Goal: Information Seeking & Learning: Find specific fact

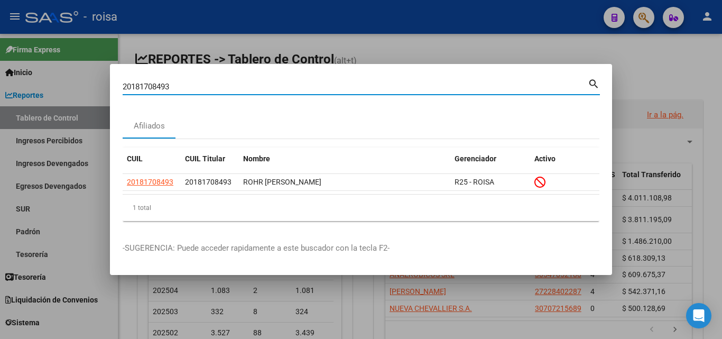
drag, startPoint x: 178, startPoint y: 85, endPoint x: 0, endPoint y: 77, distance: 177.9
click at [0, 77] on div "20181708493 Buscar (apellido, dni, cuil, [PERSON_NAME], cuit, obra social) sear…" at bounding box center [361, 169] width 722 height 339
paste input "3310264229"
drag, startPoint x: 142, startPoint y: 89, endPoint x: 0, endPoint y: 64, distance: 144.0
click at [0, 64] on div "23310264229 Buscar (apellido, dni, cuil, nro traspaso, cuit, obra social) searc…" at bounding box center [361, 169] width 722 height 339
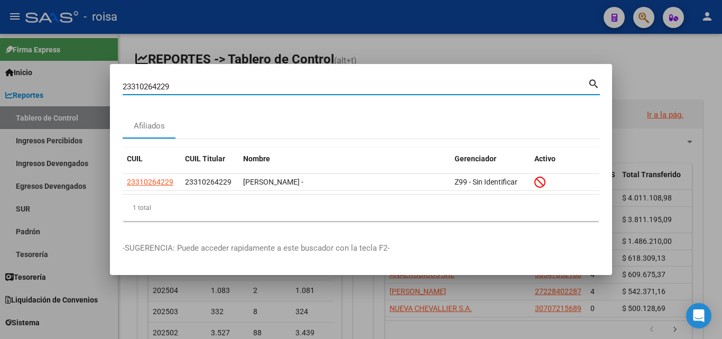
paste input "7264804200"
drag, startPoint x: 129, startPoint y: 88, endPoint x: 0, endPoint y: 62, distance: 131.7
click at [0, 62] on div "27264804200 Buscar (apellido, dni, cuil, nro traspaso, cuit, obra social) searc…" at bounding box center [361, 169] width 722 height 339
paste input "0398451504"
type input "20398451504"
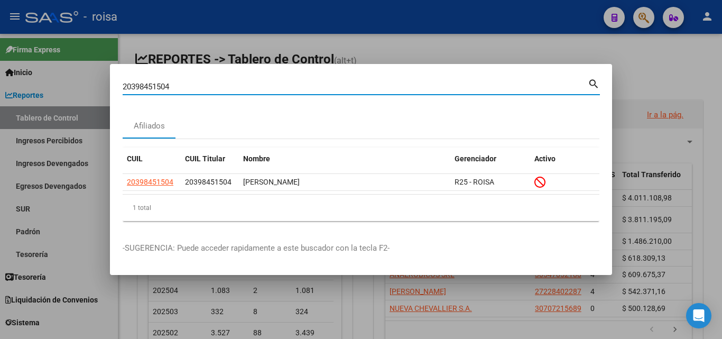
click at [628, 66] on div at bounding box center [361, 169] width 722 height 339
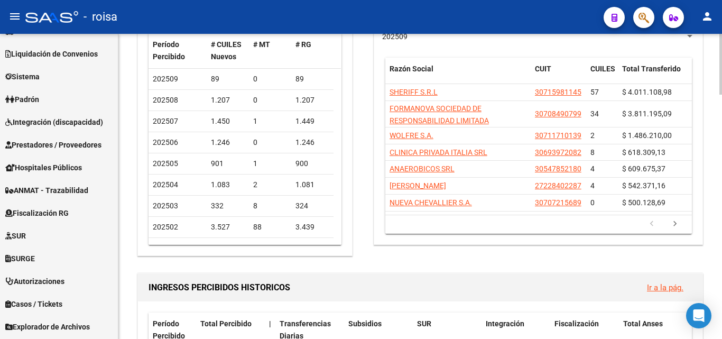
scroll to position [290, 0]
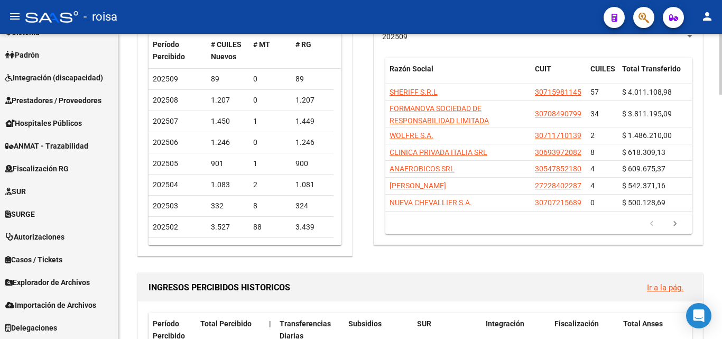
click at [503, 284] on h1 "INGRESOS PERCIBIDOS HISTORICOS" at bounding box center [394, 287] width 490 height 17
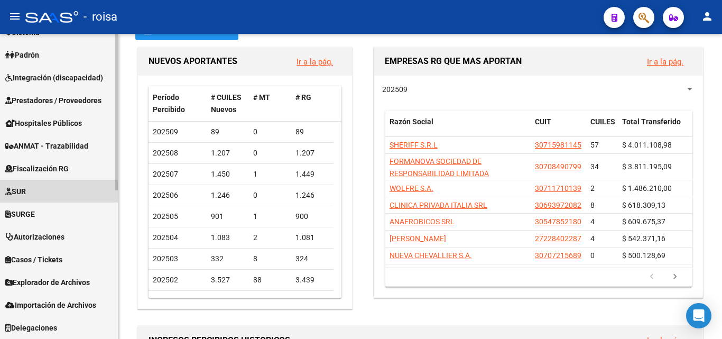
click at [57, 186] on link "SUR" at bounding box center [59, 191] width 118 height 23
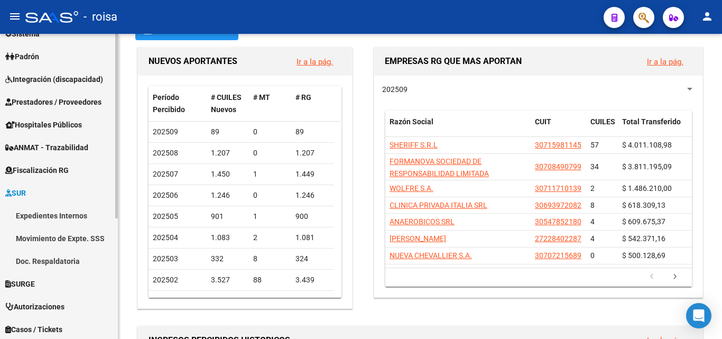
scroll to position [106, 0]
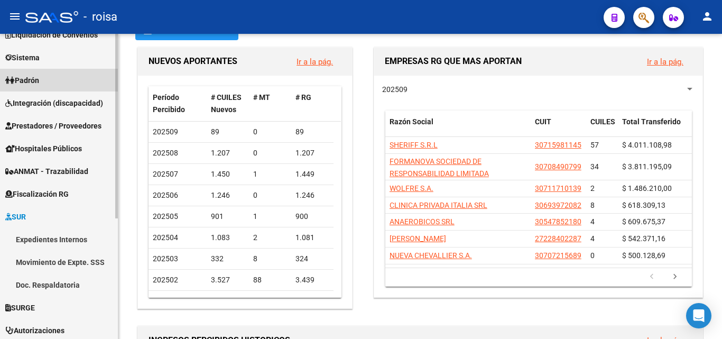
click at [54, 74] on link "Padrón" at bounding box center [59, 80] width 118 height 23
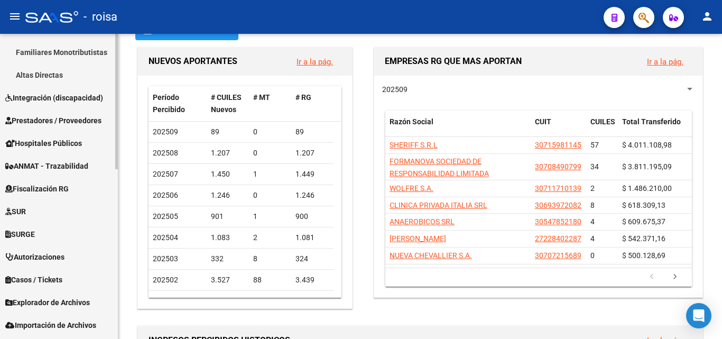
scroll to position [381, 0]
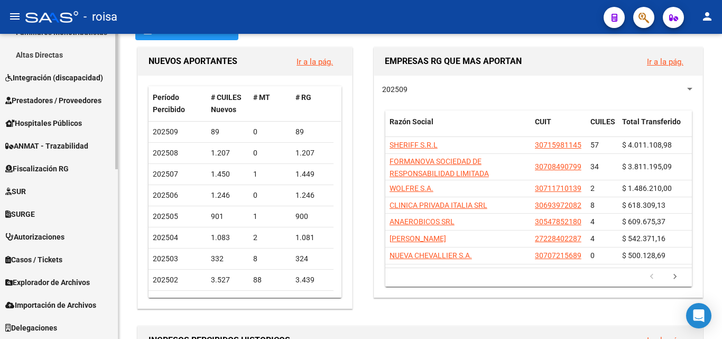
click at [74, 284] on span "Explorador de Archivos" at bounding box center [47, 283] width 85 height 12
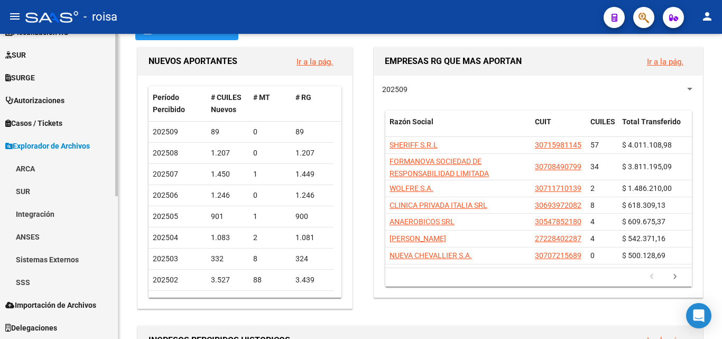
click at [46, 278] on link "SSS" at bounding box center [59, 282] width 118 height 23
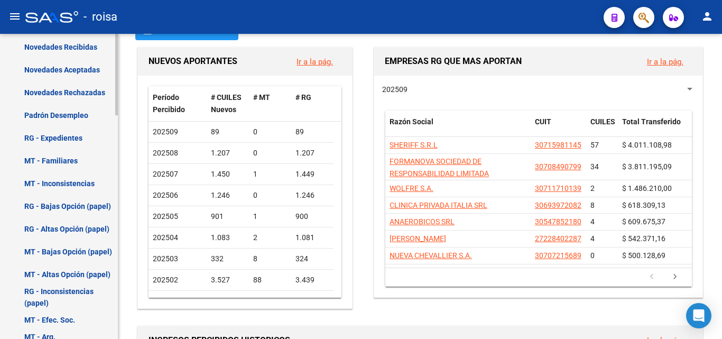
scroll to position [678, 0]
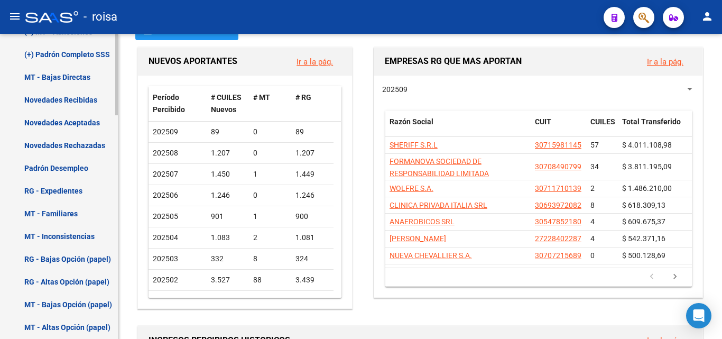
click at [77, 118] on link "Novedades Aceptadas" at bounding box center [59, 122] width 118 height 23
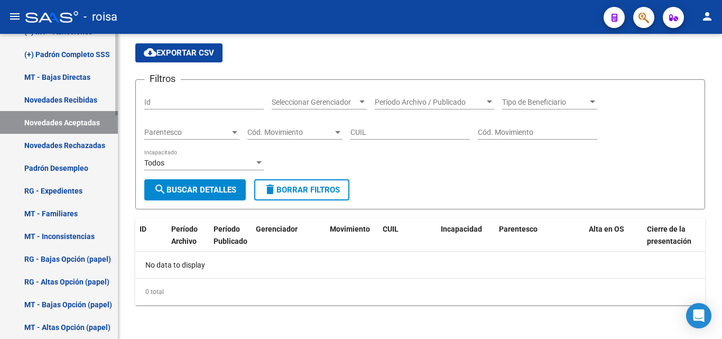
click at [78, 56] on link "(+) Padrón Completo SSS" at bounding box center [59, 54] width 118 height 23
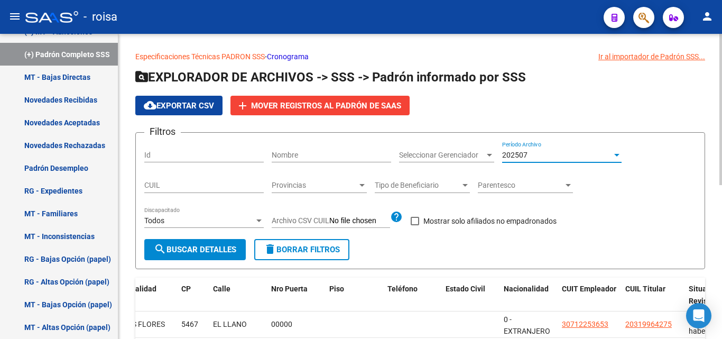
click at [510, 153] on span "202507" at bounding box center [514, 155] width 25 height 8
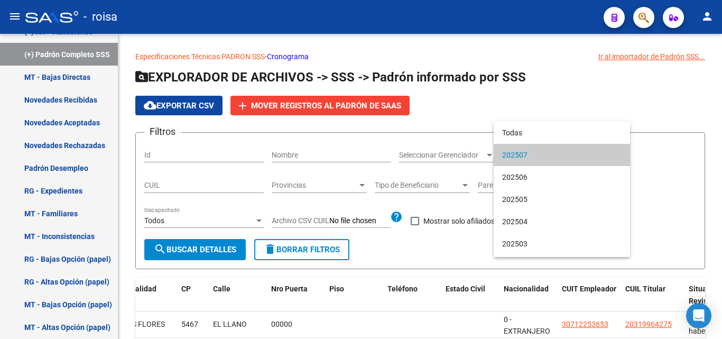
click at [511, 153] on span "202507" at bounding box center [562, 155] width 120 height 22
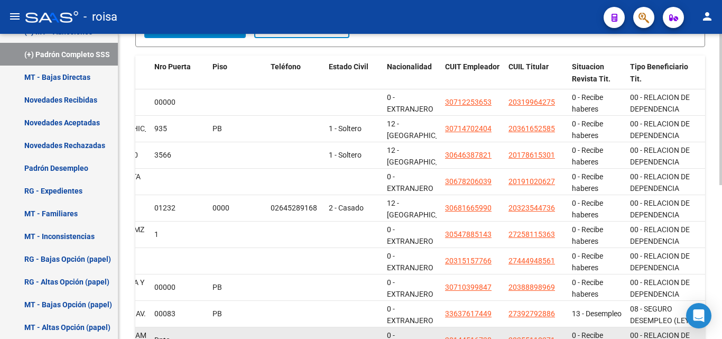
scroll to position [151, 0]
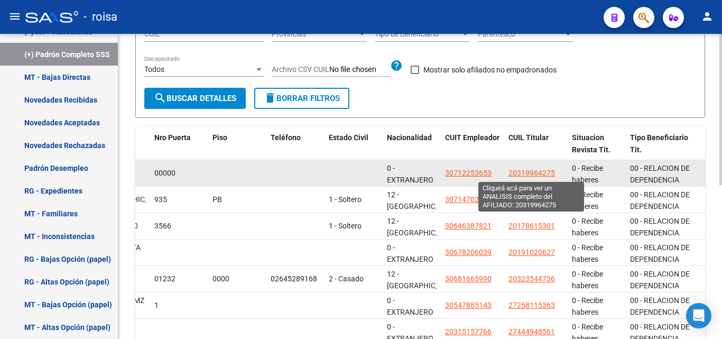
drag, startPoint x: 559, startPoint y: 172, endPoint x: 507, endPoint y: 174, distance: 51.3
click at [507, 174] on datatable-body-cell "20319964275" at bounding box center [536, 173] width 63 height 26
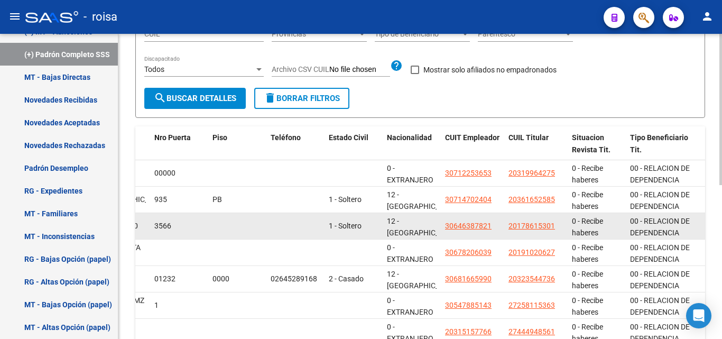
copy span "20319964275"
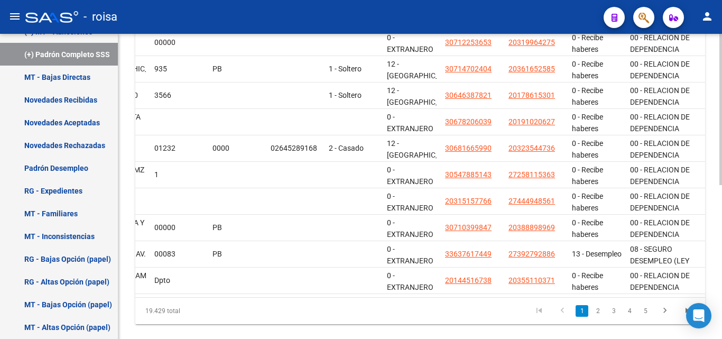
scroll to position [310, 0]
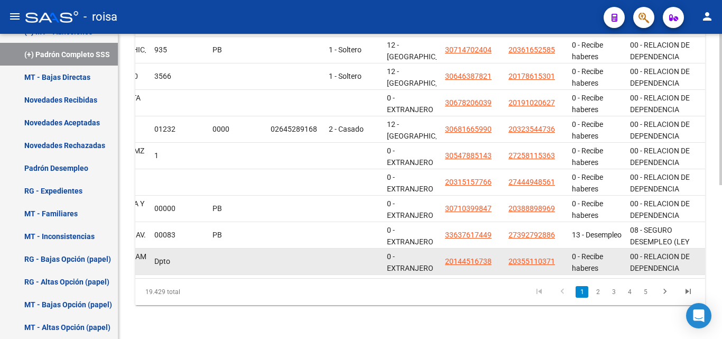
drag, startPoint x: 556, startPoint y: 251, endPoint x: 500, endPoint y: 253, distance: 56.6
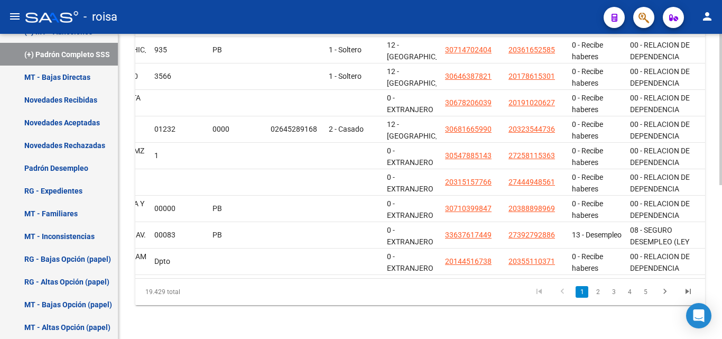
copy div "20355110371"
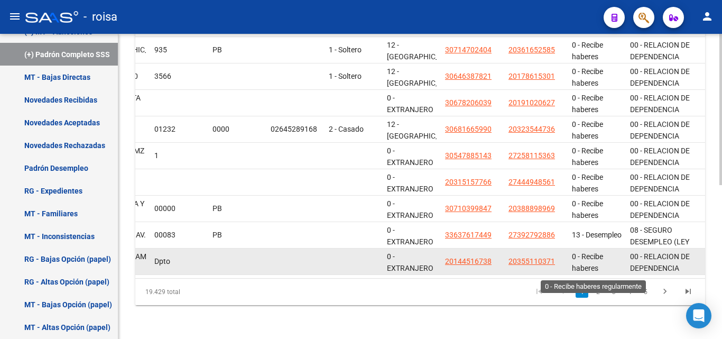
copy div "20355110371"
drag, startPoint x: 559, startPoint y: 252, endPoint x: 504, endPoint y: 256, distance: 54.6
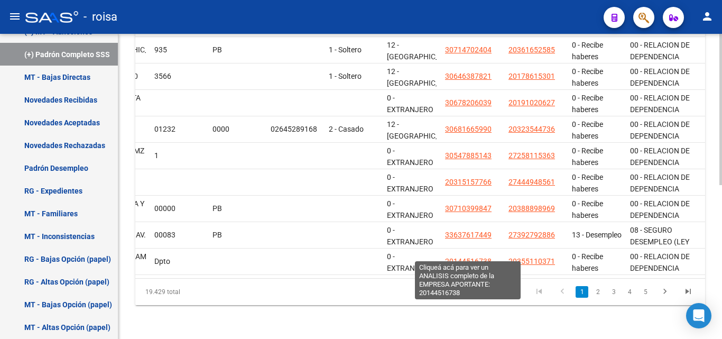
copy div "20355110371"
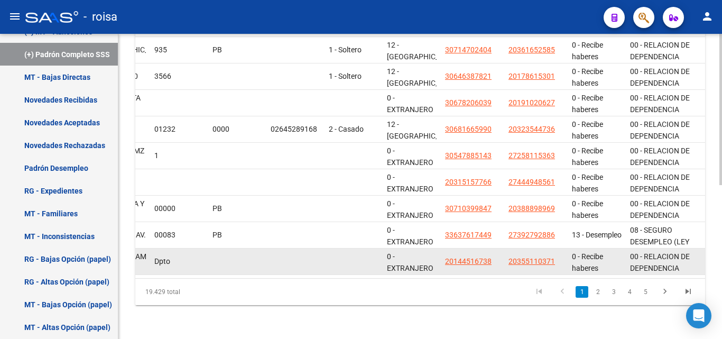
click at [559, 249] on datatable-body-cell "20355110371" at bounding box center [536, 262] width 63 height 26
drag, startPoint x: 559, startPoint y: 252, endPoint x: 506, endPoint y: 253, distance: 52.4
click at [506, 253] on datatable-body-cell "20355110371" at bounding box center [536, 262] width 63 height 26
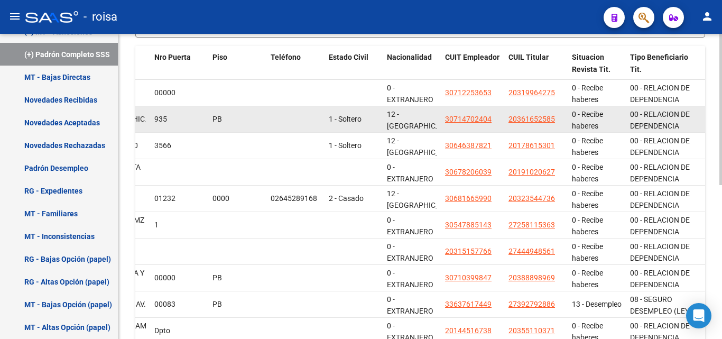
scroll to position [257, 0]
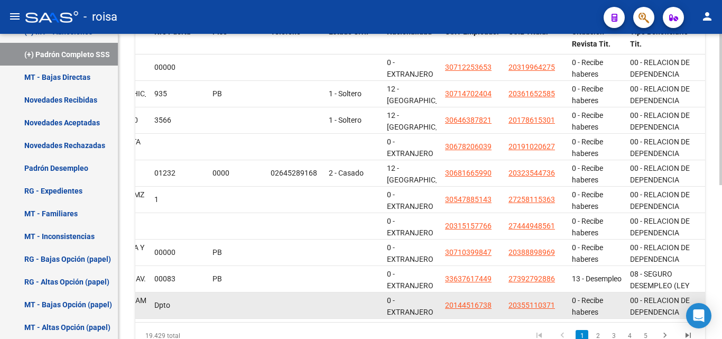
click at [560, 303] on div "20355110371" at bounding box center [536, 305] width 55 height 12
drag, startPoint x: 557, startPoint y: 306, endPoint x: 491, endPoint y: 309, distance: 66.2
copy div "20355110371"
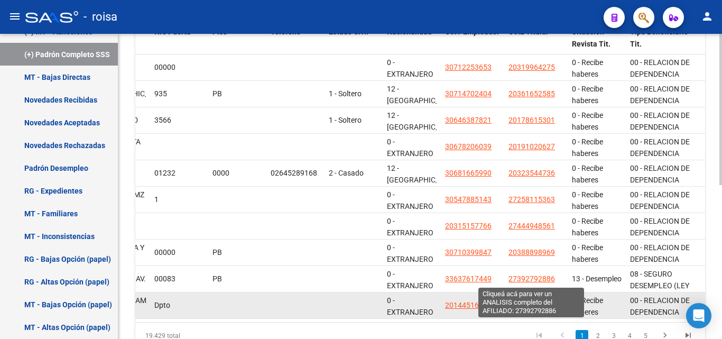
drag, startPoint x: 557, startPoint y: 277, endPoint x: 406, endPoint y: 297, distance: 153.1
click at [509, 279] on div "27392792886" at bounding box center [536, 279] width 55 height 12
copy span "27392792886"
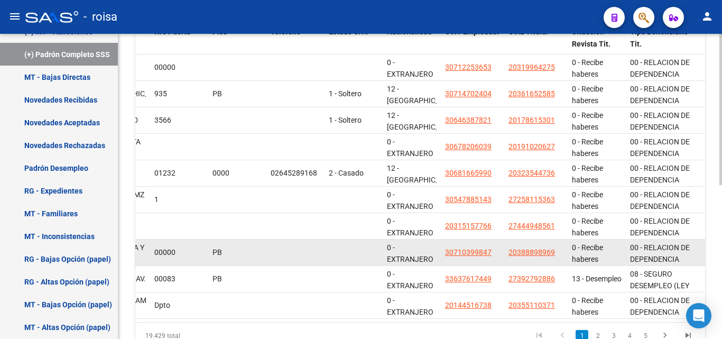
drag, startPoint x: 559, startPoint y: 252, endPoint x: 506, endPoint y: 253, distance: 53.4
click at [506, 253] on datatable-body-cell "20388898969" at bounding box center [536, 253] width 63 height 26
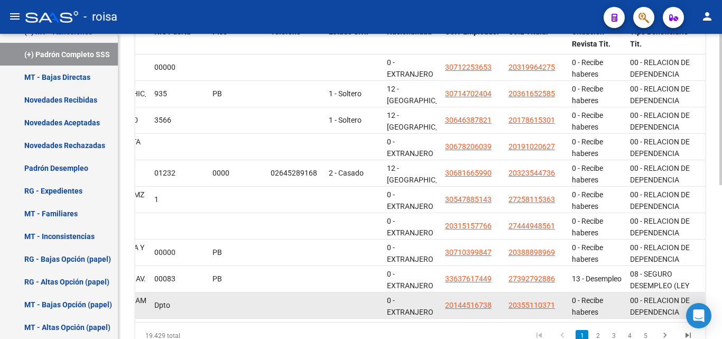
copy span "20388898969"
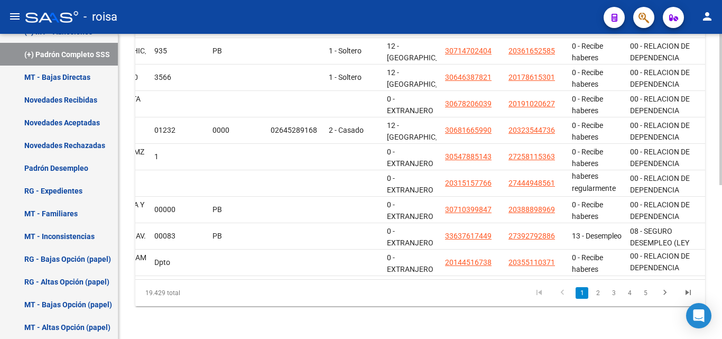
scroll to position [310, 0]
click at [646, 289] on link "5" at bounding box center [645, 292] width 13 height 12
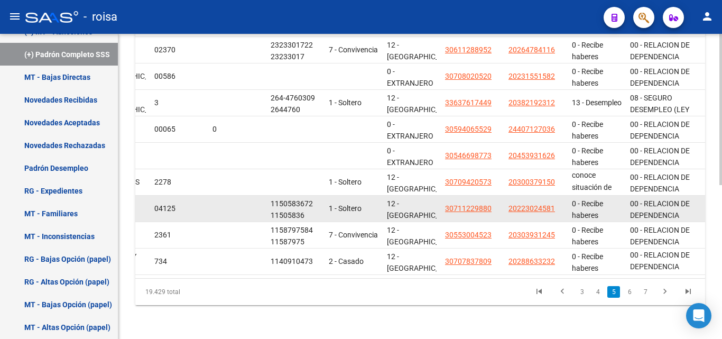
drag, startPoint x: 559, startPoint y: 201, endPoint x: 502, endPoint y: 206, distance: 56.3
copy div "20223024581"
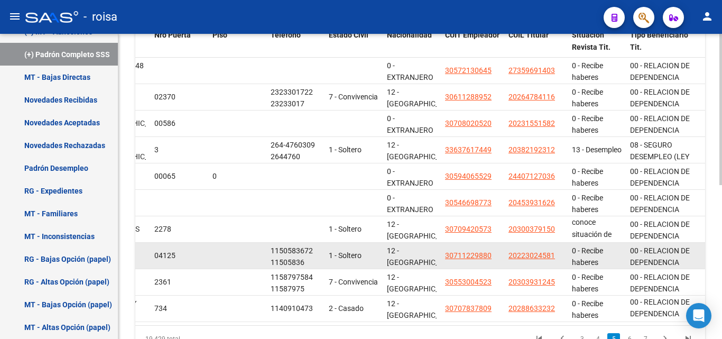
scroll to position [257, 0]
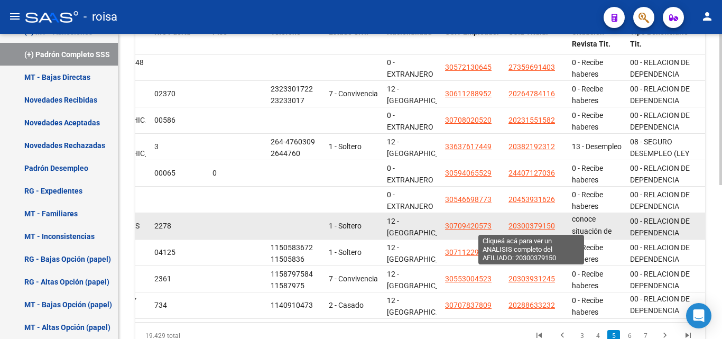
drag, startPoint x: 556, startPoint y: 225, endPoint x: 508, endPoint y: 226, distance: 48.1
click at [508, 226] on datatable-body-cell "20300379150" at bounding box center [536, 226] width 63 height 26
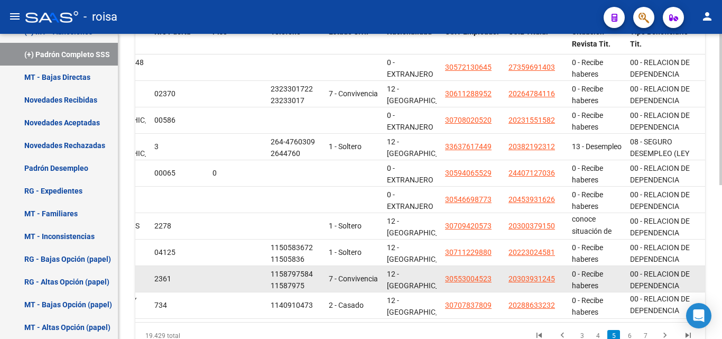
copy span "20300379150"
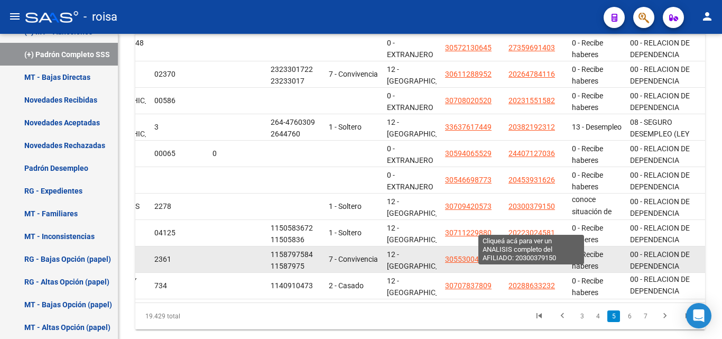
scroll to position [310, 0]
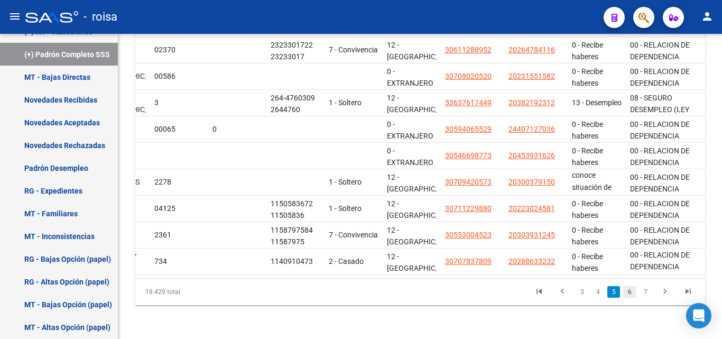
click at [631, 291] on link "6" at bounding box center [630, 292] width 13 height 12
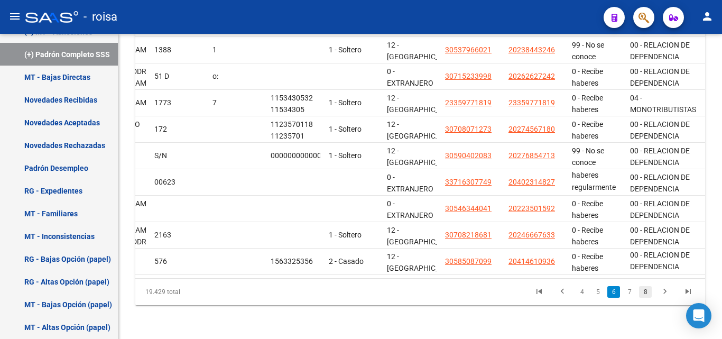
click at [644, 290] on link "8" at bounding box center [645, 292] width 13 height 12
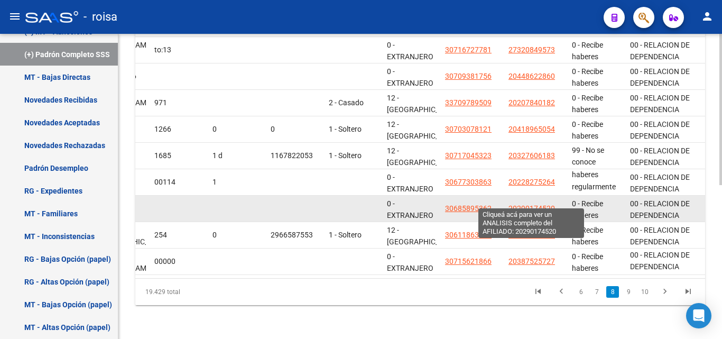
drag, startPoint x: 556, startPoint y: 197, endPoint x: 509, endPoint y: 202, distance: 47.3
click at [509, 203] on div "20290174520" at bounding box center [536, 209] width 55 height 12
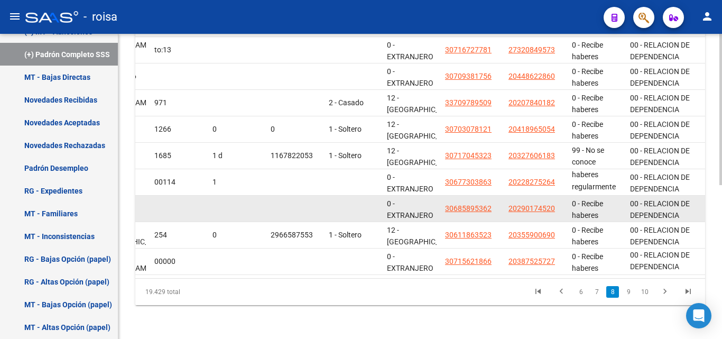
copy span "20290174520"
